Goal: Task Accomplishment & Management: Manage account settings

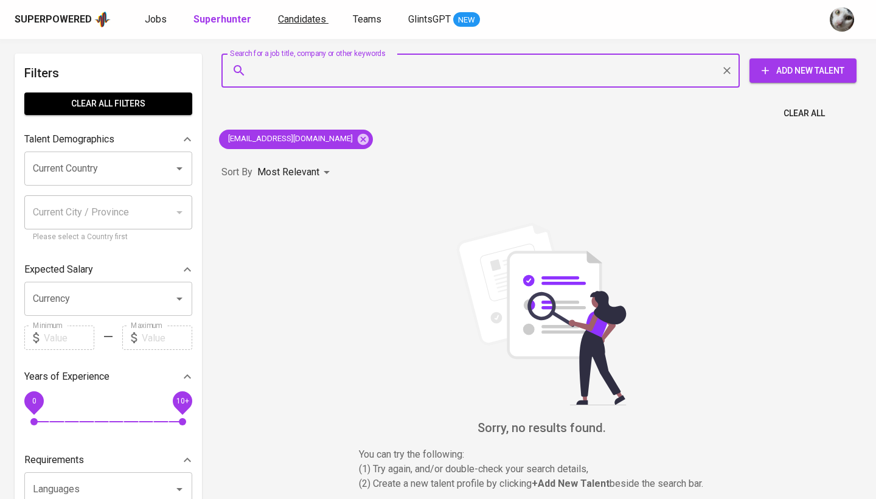
click at [293, 23] on span "Candidates" at bounding box center [302, 19] width 48 height 12
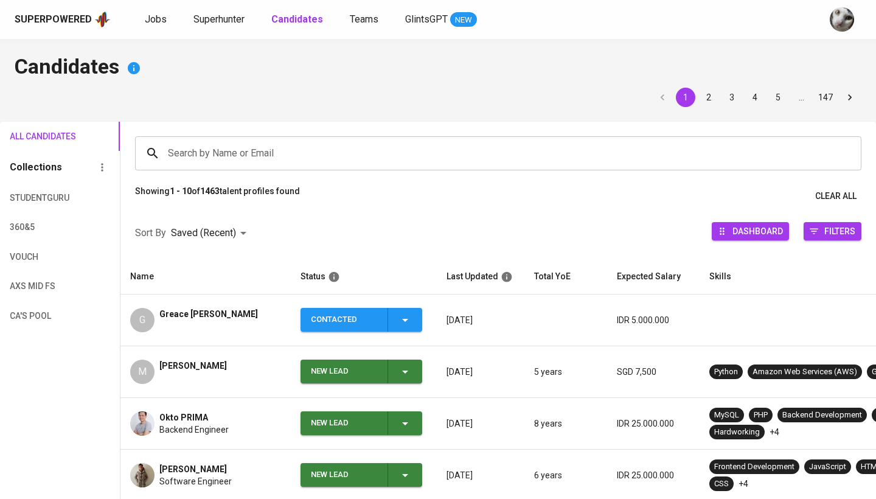
click at [245, 329] on div "Greace [PERSON_NAME]" at bounding box center [208, 320] width 99 height 24
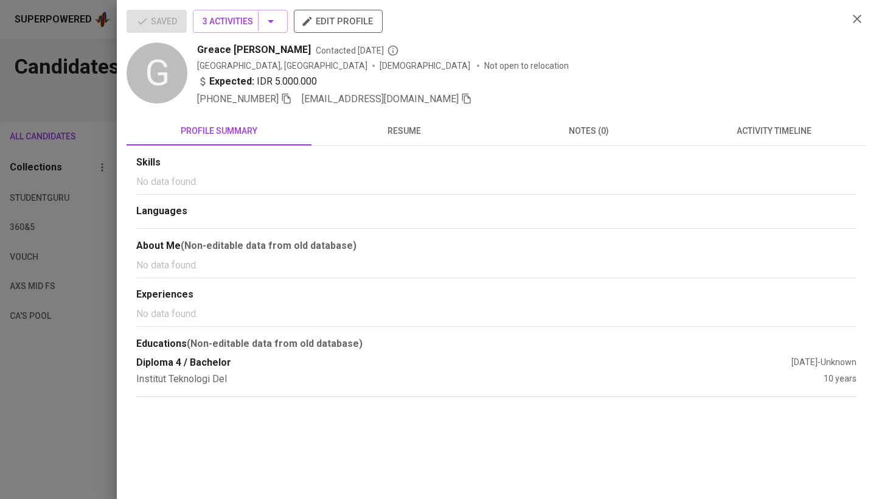
click at [70, 371] on div at bounding box center [438, 249] width 876 height 499
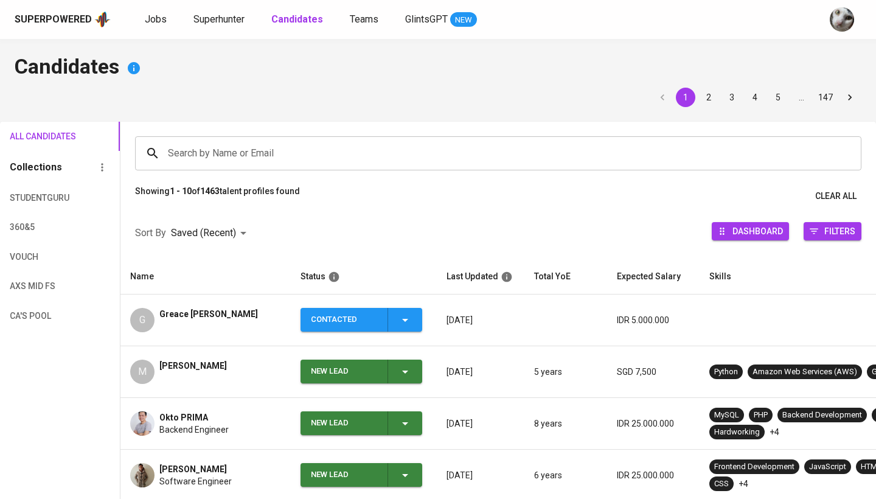
click at [218, 365] on span "[PERSON_NAME]" at bounding box center [192, 365] width 67 height 12
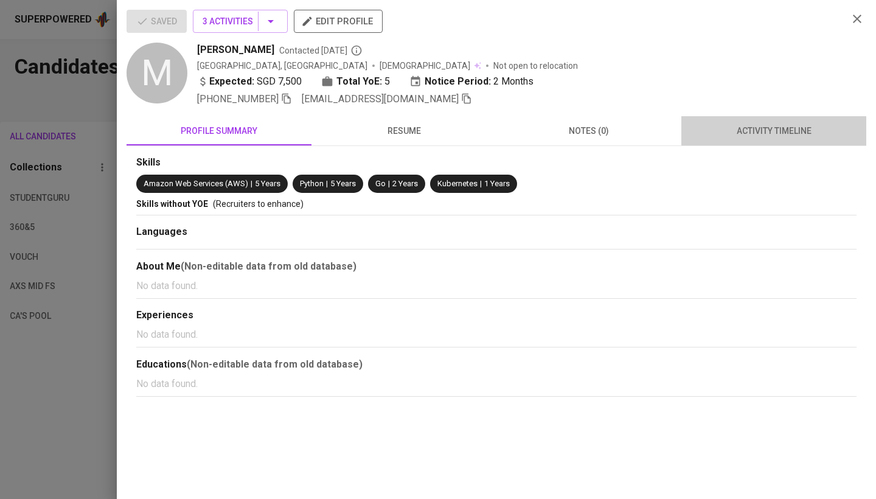
click at [733, 137] on span "activity timeline" at bounding box center [773, 130] width 170 height 15
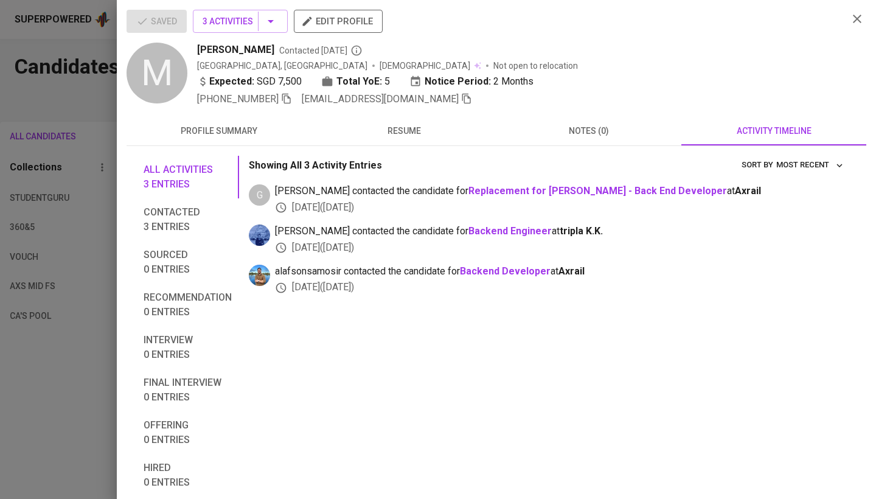
click at [2, 440] on div at bounding box center [438, 249] width 876 height 499
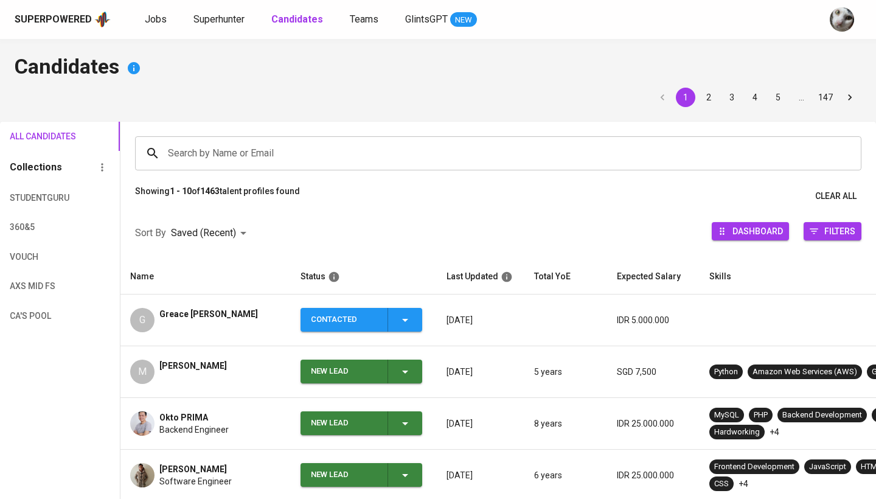
click at [386, 372] on div "New Lead" at bounding box center [362, 371] width 102 height 24
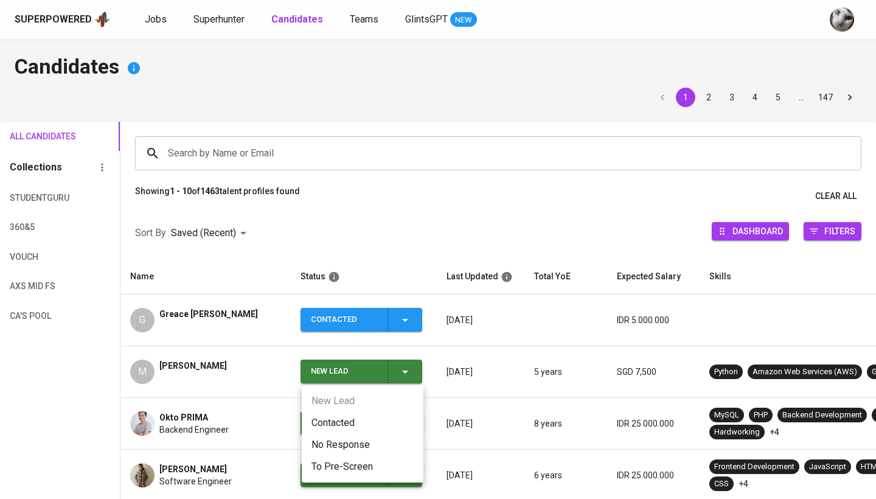
click at [362, 418] on li "Contacted" at bounding box center [363, 423] width 122 height 22
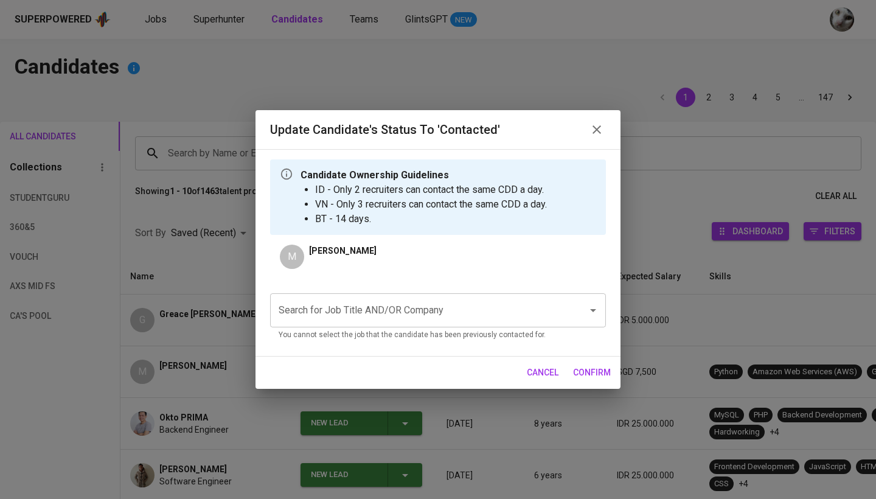
click at [570, 317] on div at bounding box center [585, 310] width 32 height 17
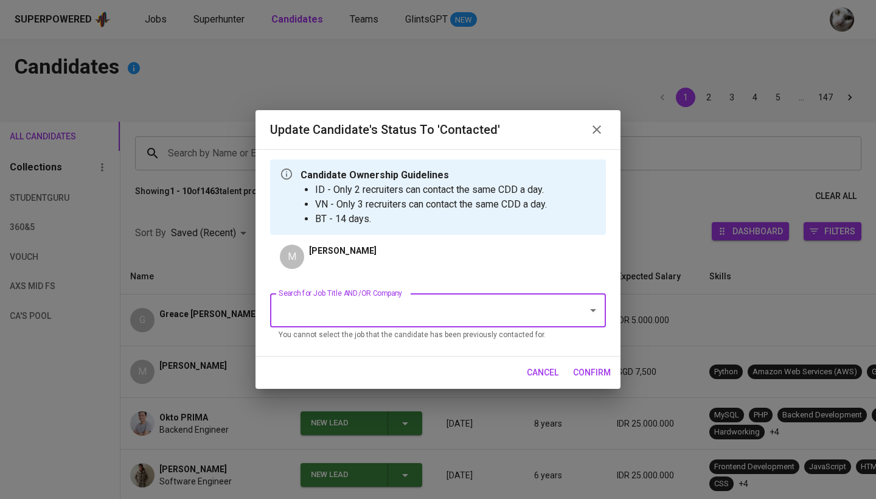
click at [456, 315] on input "Search for Job Title AND/OR Company" at bounding box center [420, 310] width 291 height 23
type input "[MEDICAL_DATA]"
click at [440, 322] on input "[MEDICAL_DATA]" at bounding box center [420, 310] width 291 height 23
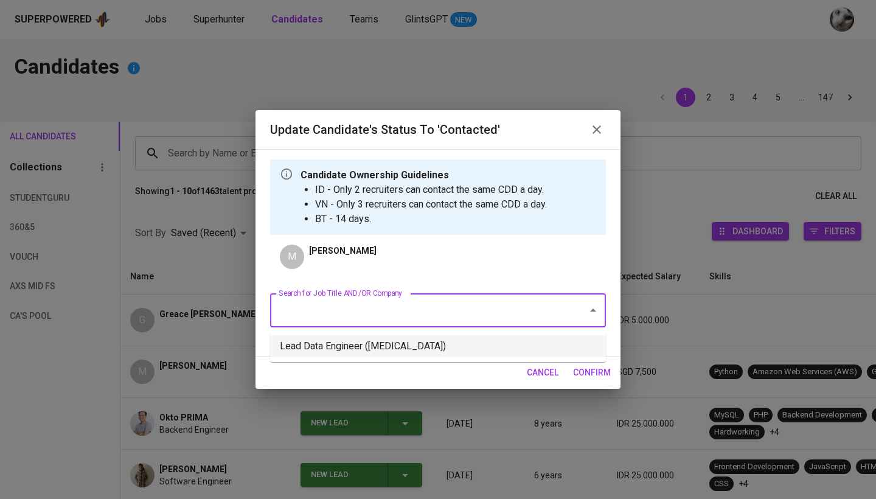
click at [435, 339] on li "Lead Data Engineer ([MEDICAL_DATA])" at bounding box center [438, 346] width 336 height 22
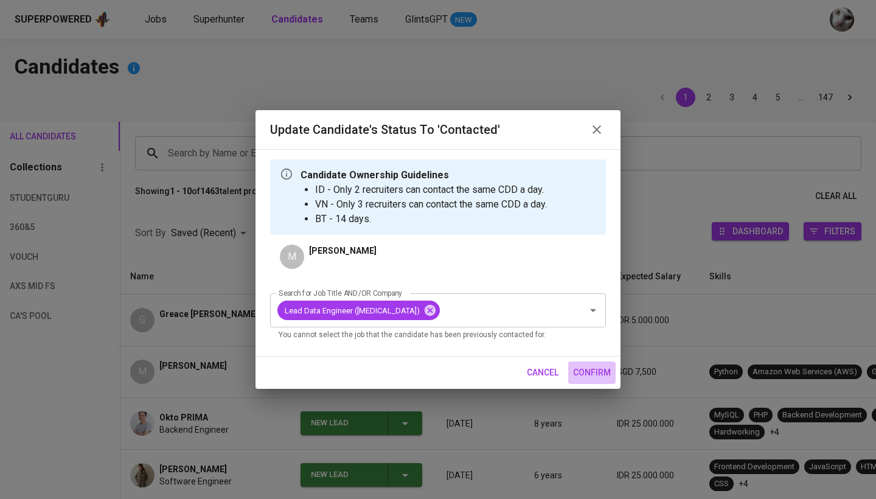
click at [595, 372] on span "confirm" at bounding box center [592, 372] width 38 height 15
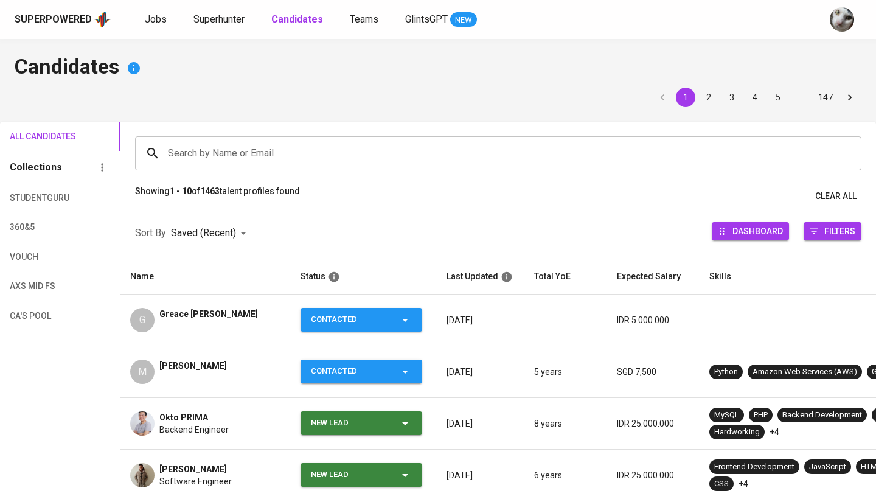
click at [228, 318] on span "Greace [PERSON_NAME]" at bounding box center [208, 314] width 99 height 12
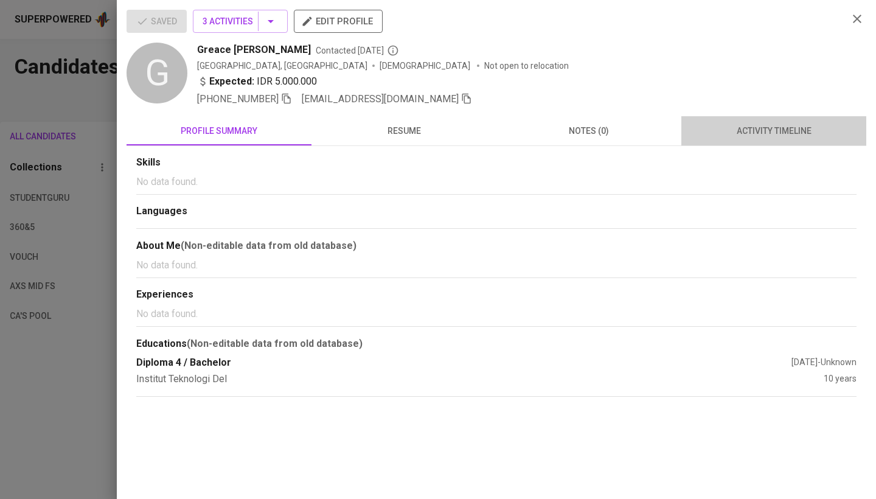
click at [730, 137] on span "activity timeline" at bounding box center [773, 130] width 170 height 15
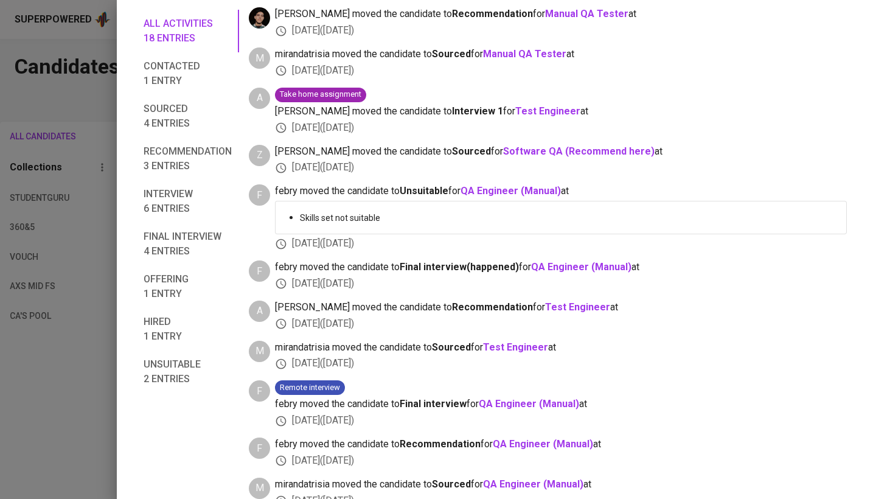
scroll to position [510, 0]
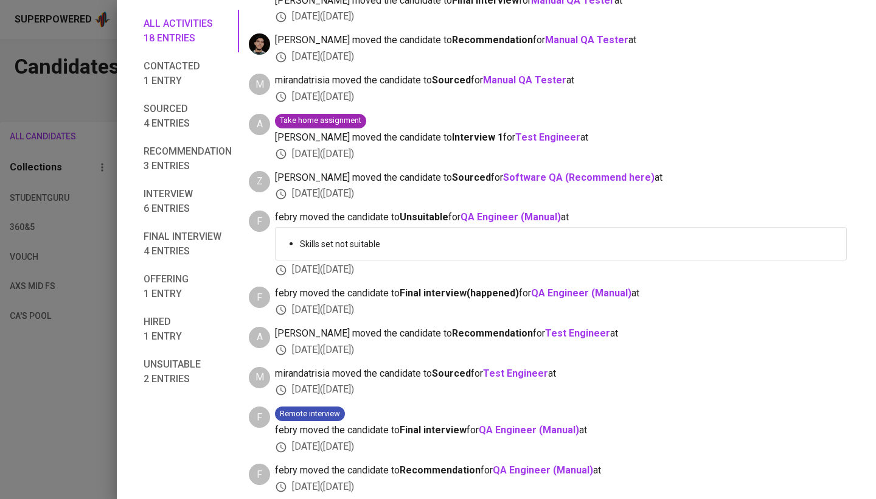
click at [183, 336] on span "Hired 1 entry" at bounding box center [188, 328] width 88 height 29
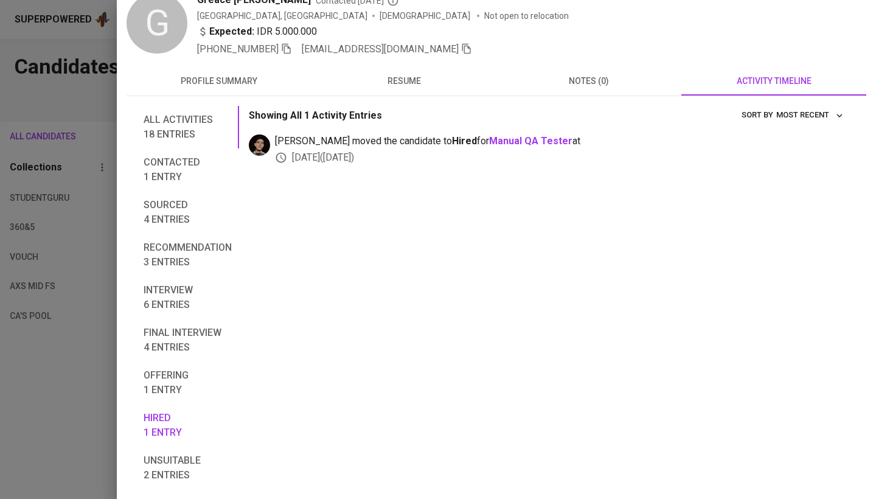
scroll to position [50, 0]
click at [196, 139] on span "All activities 18 entries" at bounding box center [188, 126] width 88 height 29
